Goal: Information Seeking & Learning: Learn about a topic

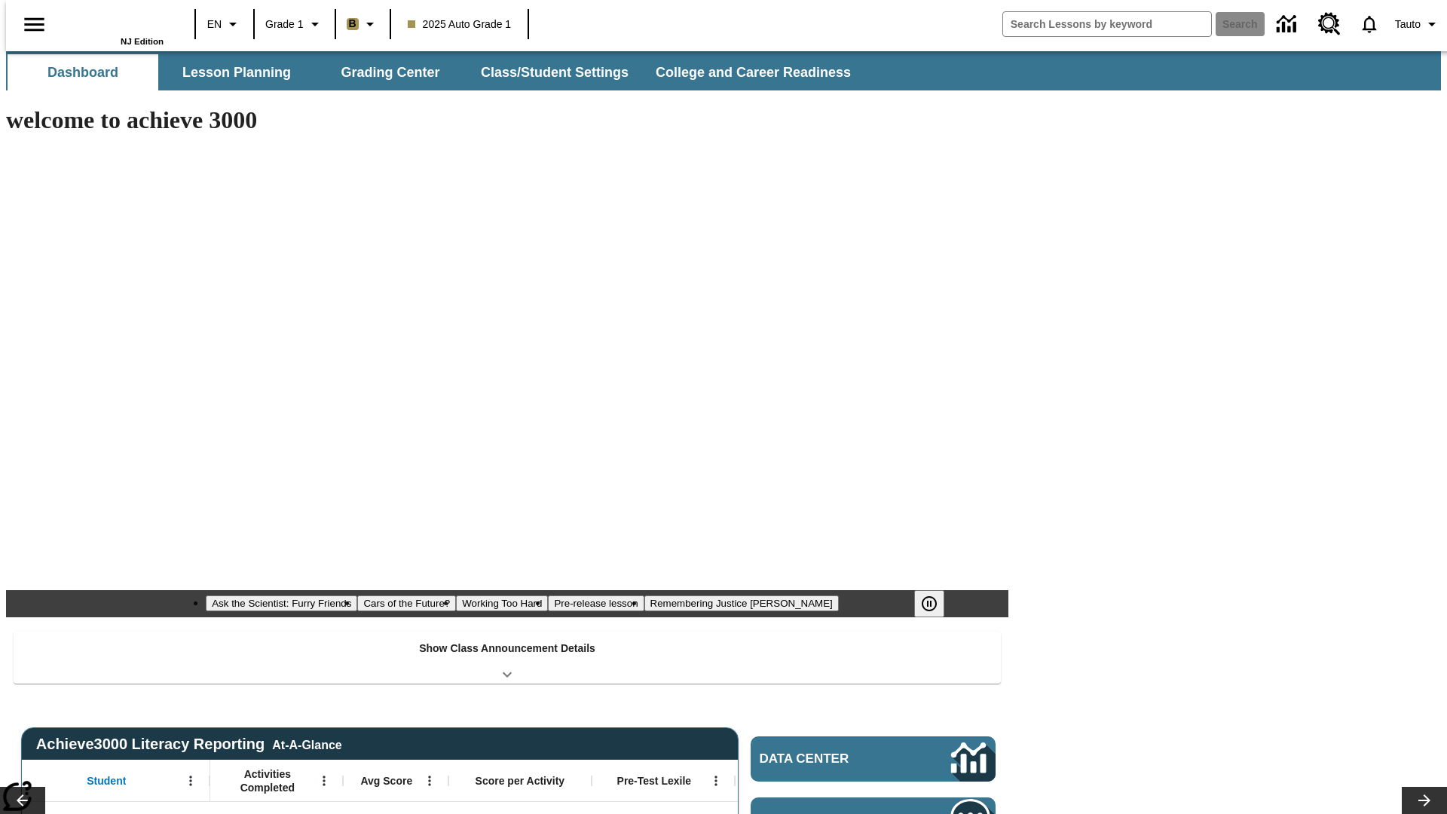
type input "-1"
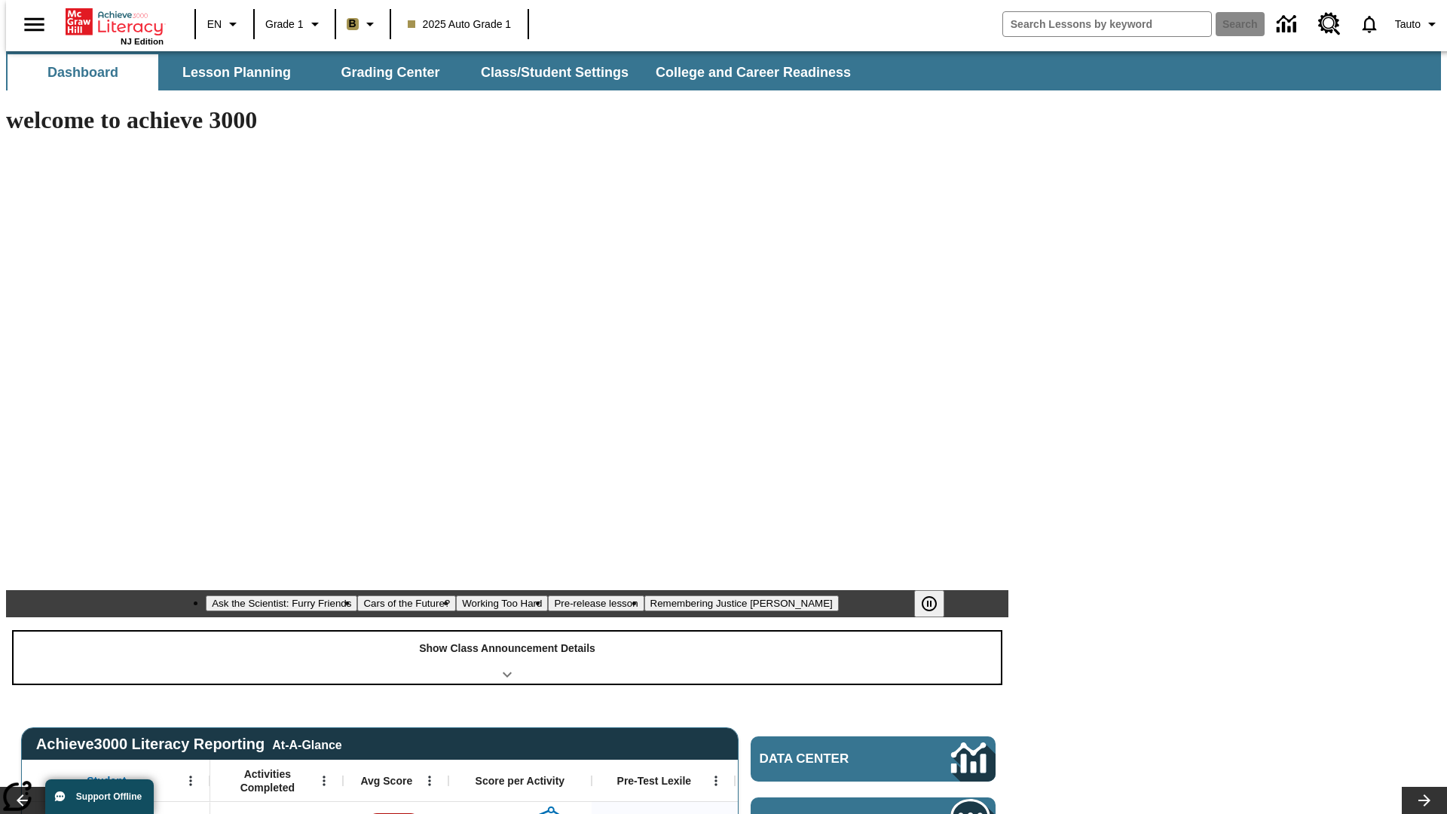
click at [507, 632] on div "Show Class Announcement Details" at bounding box center [507, 658] width 987 height 52
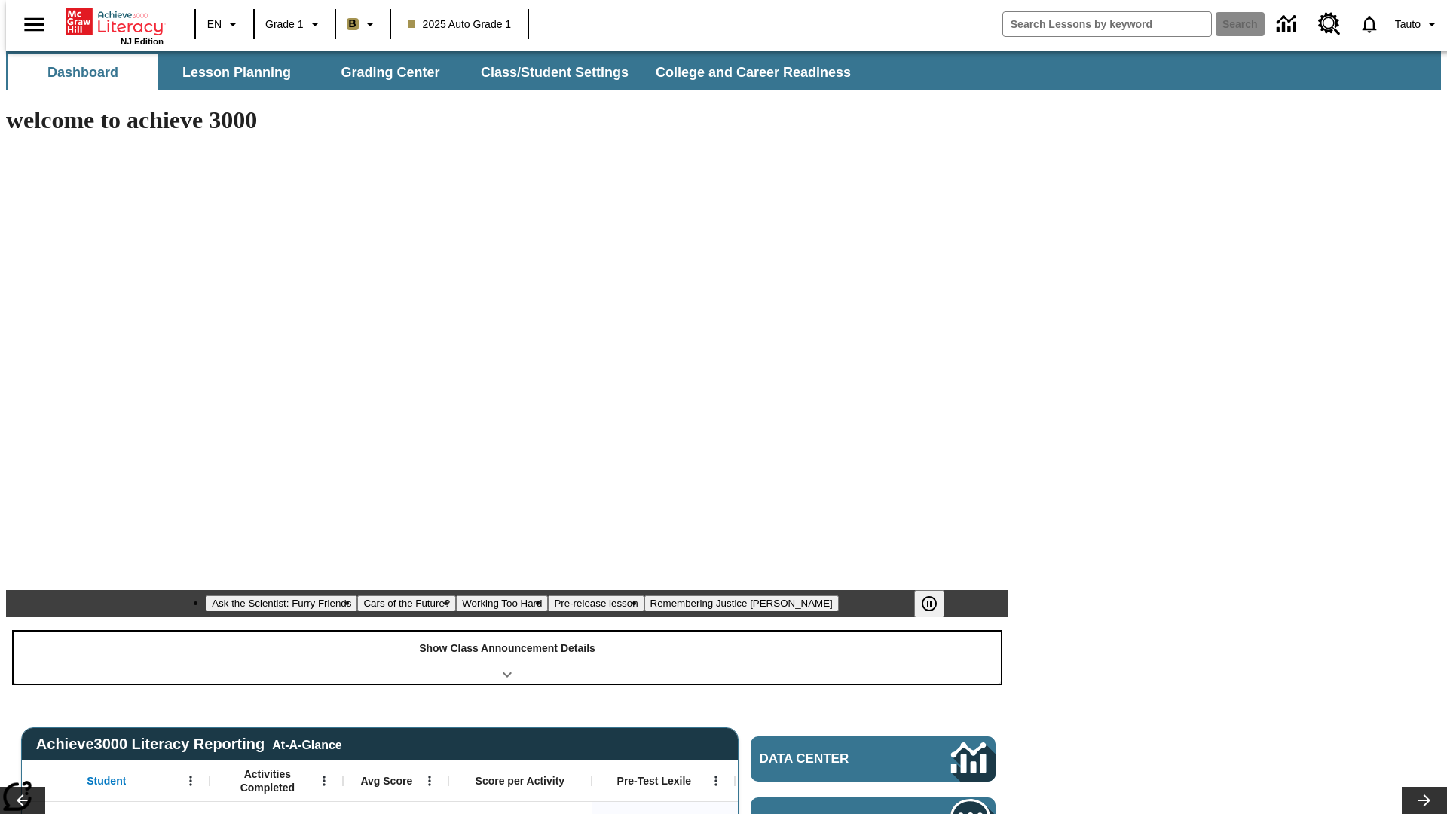
click at [507, 632] on div "Show Class Announcement Details" at bounding box center [507, 658] width 987 height 52
